Goal: Information Seeking & Learning: Learn about a topic

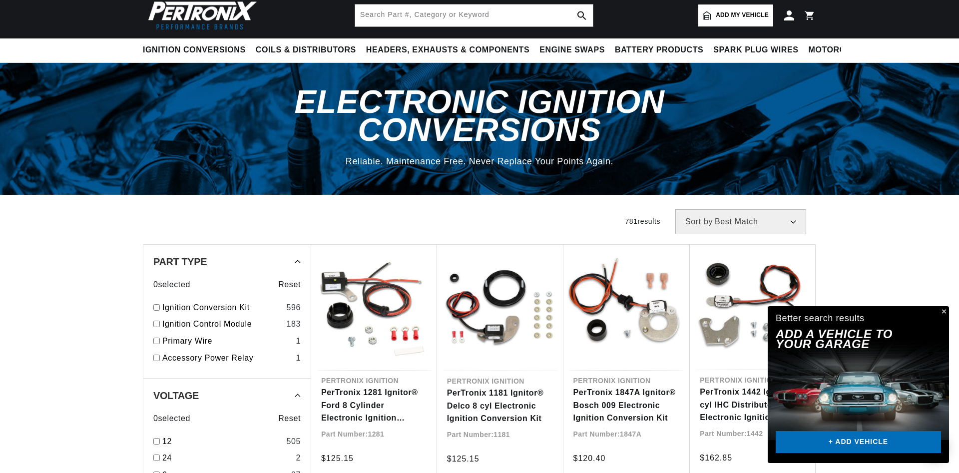
scroll to position [0, 303]
click at [945, 311] on button "Close" at bounding box center [943, 312] width 12 height 12
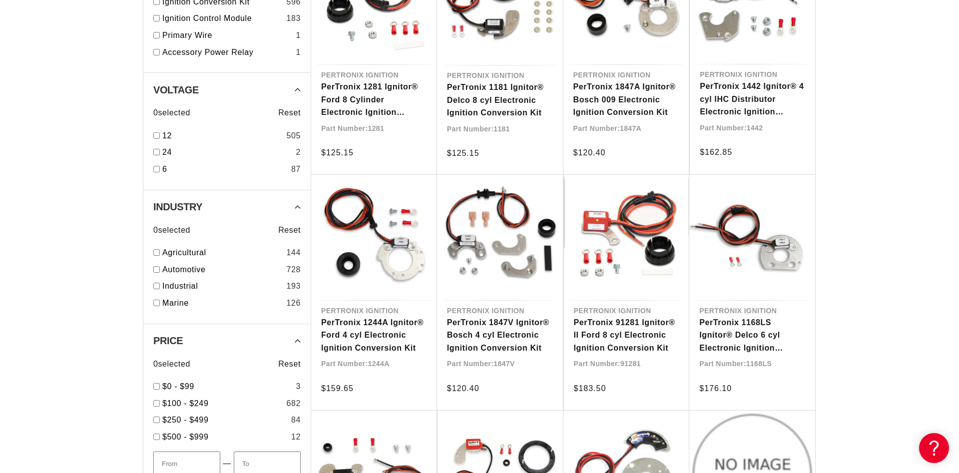
scroll to position [509, 0]
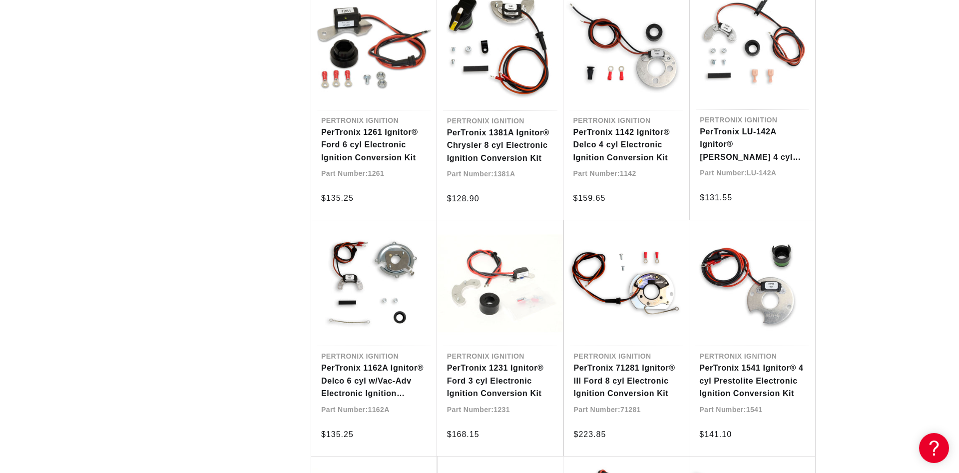
scroll to position [0, 303]
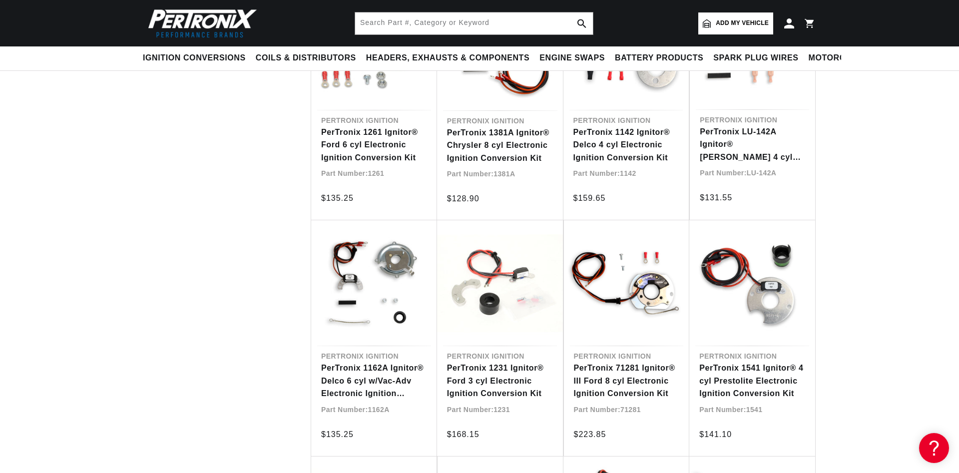
scroll to position [611, 0]
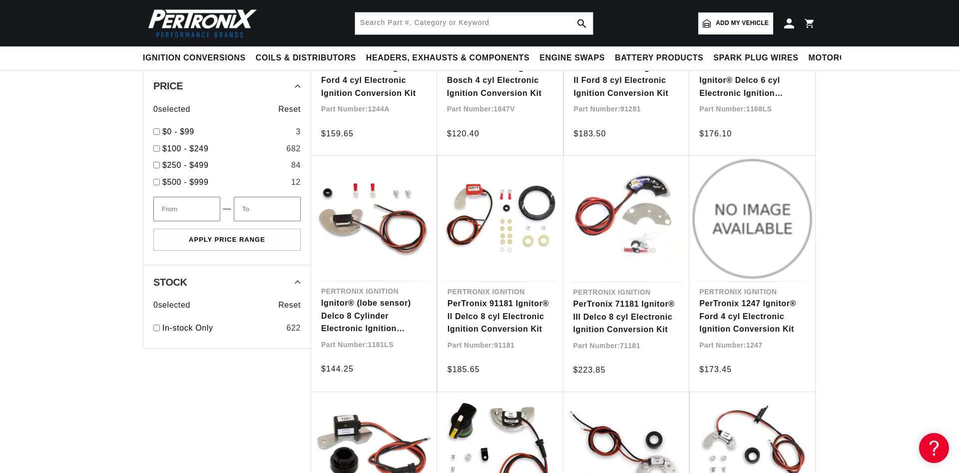
scroll to position [0, 303]
